Goal: Transaction & Acquisition: Purchase product/service

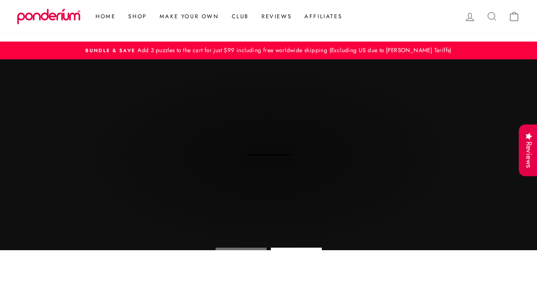
scroll to position [2344, 0]
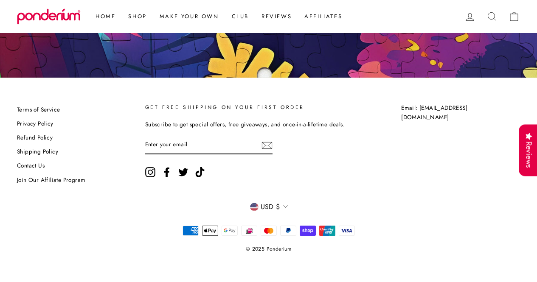
click at [31, 166] on link "Contact Us" at bounding box center [31, 166] width 28 height 13
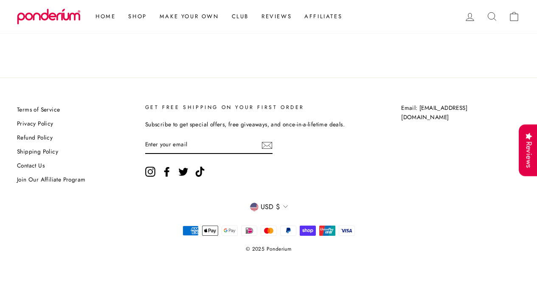
scroll to position [197, 0]
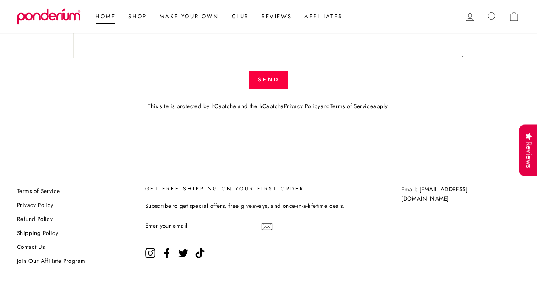
click at [101, 15] on link "Home" at bounding box center [105, 16] width 33 height 15
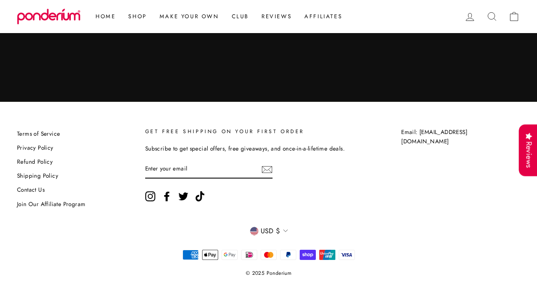
scroll to position [2344, 0]
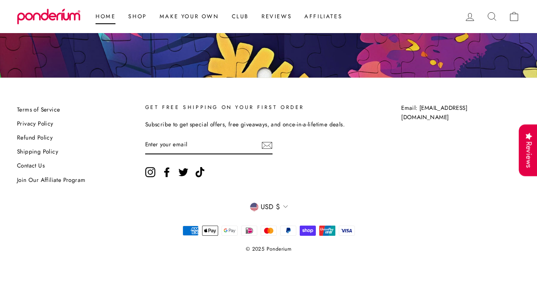
click at [104, 16] on link "Home" at bounding box center [105, 16] width 33 height 15
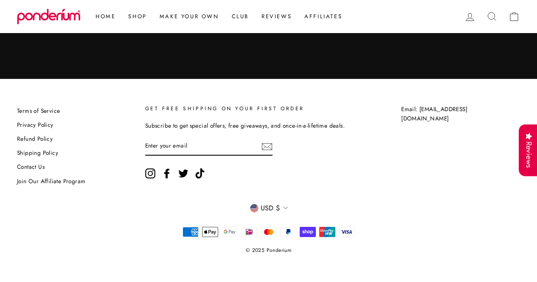
scroll to position [2344, 0]
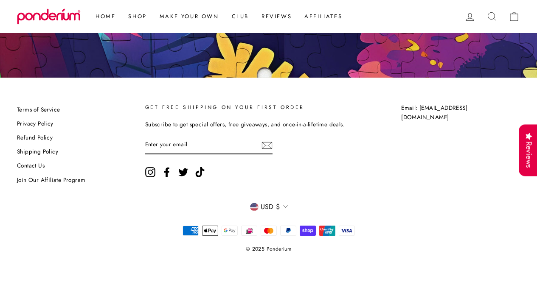
click at [51, 152] on link "Shipping Policy" at bounding box center [37, 152] width 41 height 13
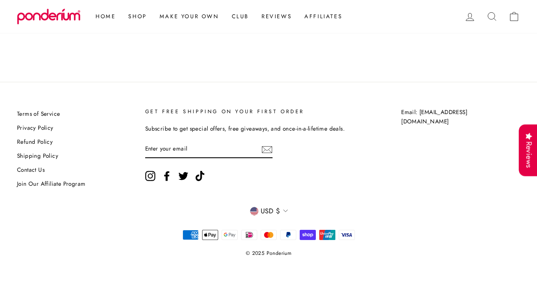
scroll to position [275, 0]
click at [34, 141] on link "Refund Policy" at bounding box center [35, 141] width 36 height 13
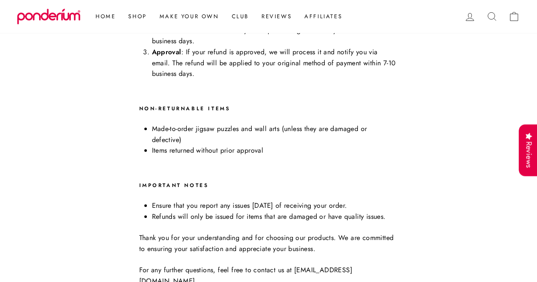
scroll to position [490, 0]
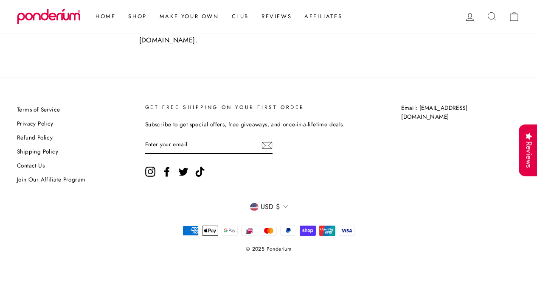
click at [33, 154] on link "Shipping Policy" at bounding box center [37, 152] width 41 height 13
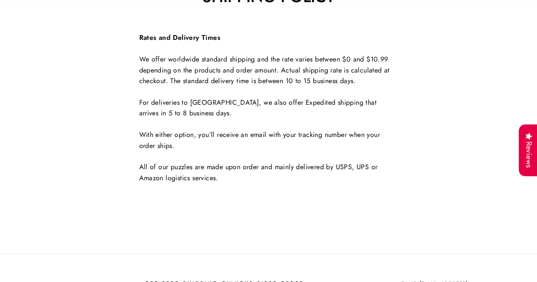
scroll to position [279, 0]
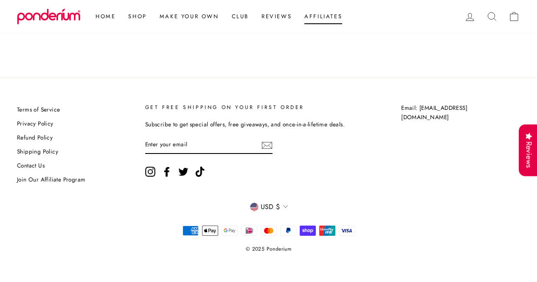
click at [324, 20] on link "Affiliates" at bounding box center [323, 16] width 51 height 15
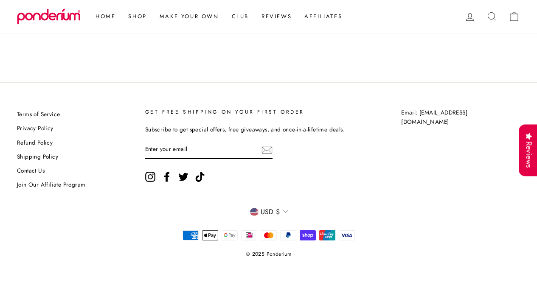
scroll to position [465, 0]
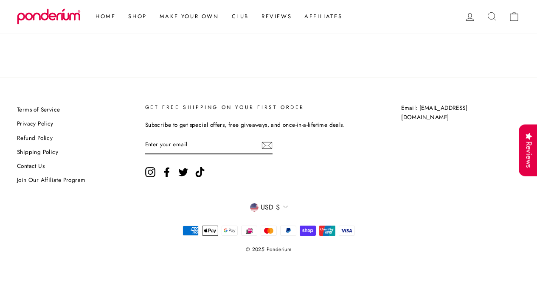
click at [515, 15] on icon at bounding box center [514, 17] width 12 height 12
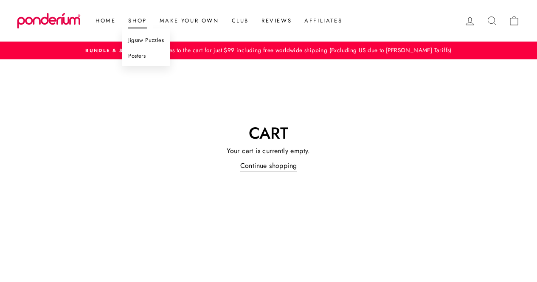
click at [142, 38] on link "Jigsaw Puzzles" at bounding box center [146, 41] width 48 height 16
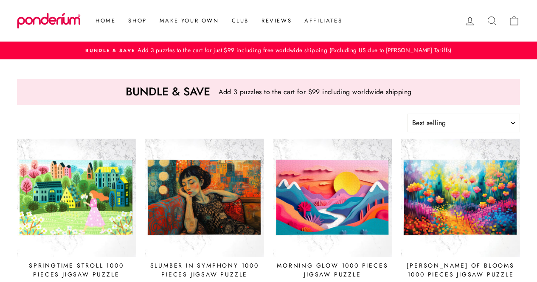
select select "best-selling"
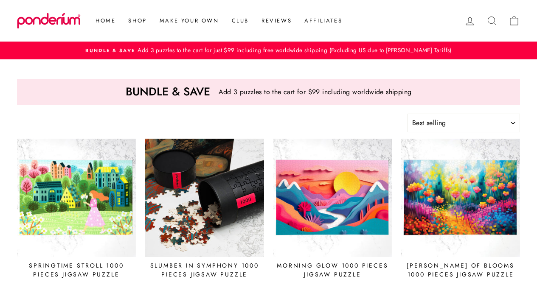
click at [206, 191] on img at bounding box center [205, 198] width 120 height 120
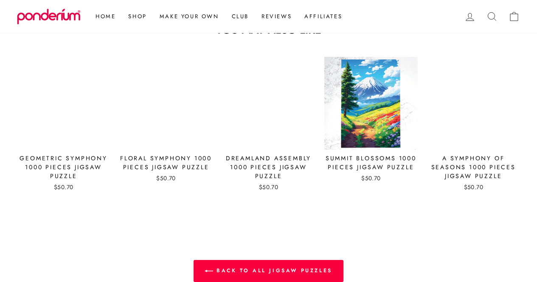
scroll to position [819, 0]
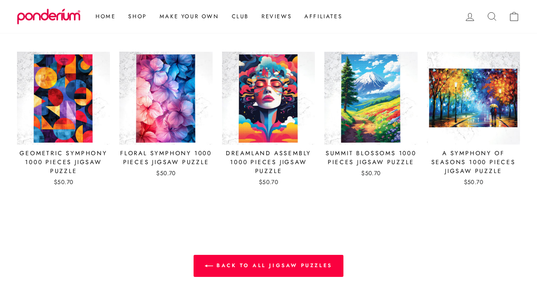
click at [367, 163] on div "Summit Blossoms 1000 Pieces Jigsaw Puzzle" at bounding box center [370, 158] width 93 height 18
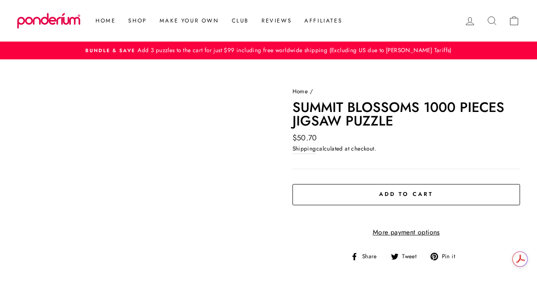
click at [380, 190] on button "Add to cart" at bounding box center [407, 194] width 228 height 21
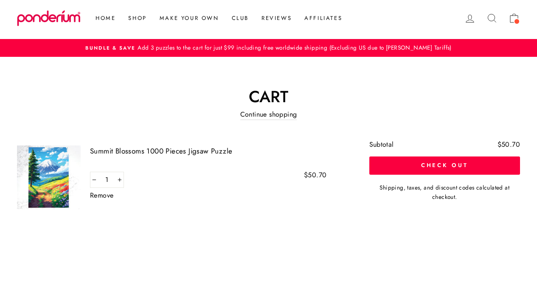
scroll to position [1, 0]
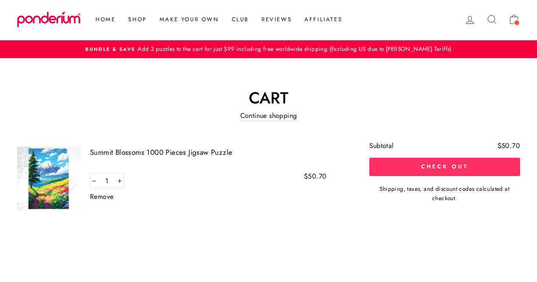
click at [439, 169] on button "Check out" at bounding box center [444, 167] width 151 height 18
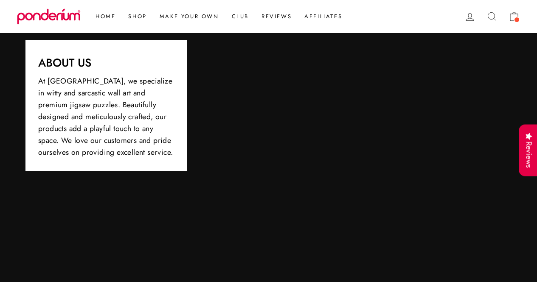
scroll to position [2344, 0]
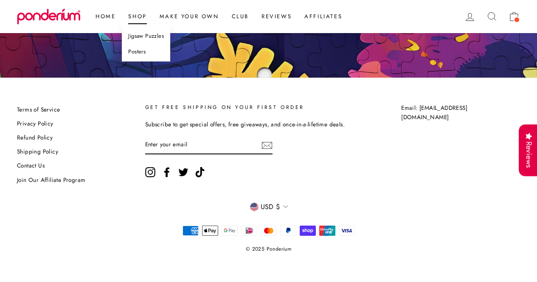
click at [147, 38] on link "Jigsaw Puzzles" at bounding box center [146, 36] width 48 height 16
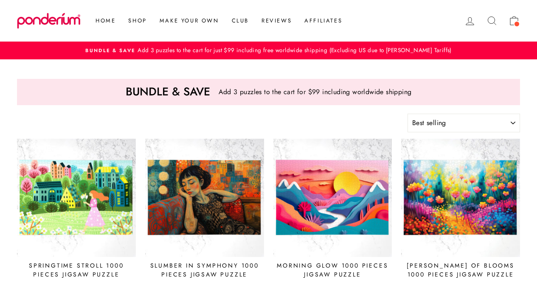
select select "best-selling"
click at [71, 197] on img at bounding box center [77, 198] width 120 height 120
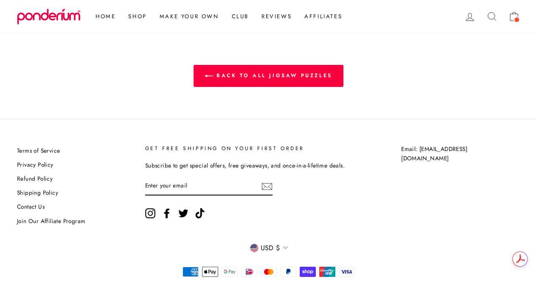
scroll to position [1023, 0]
